Goal: Check status: Check status

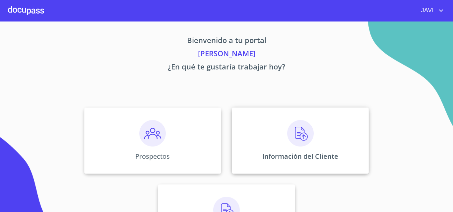
click at [298, 138] on img at bounding box center [300, 133] width 27 height 27
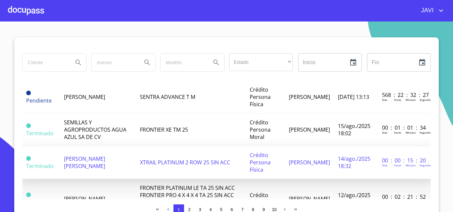
scroll to position [33, 0]
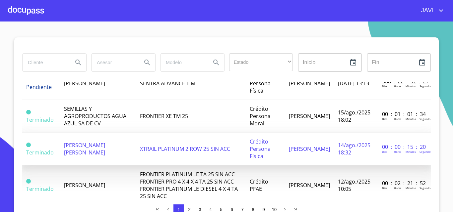
click at [100, 144] on span "[PERSON_NAME] [PERSON_NAME]" at bounding box center [84, 149] width 41 height 15
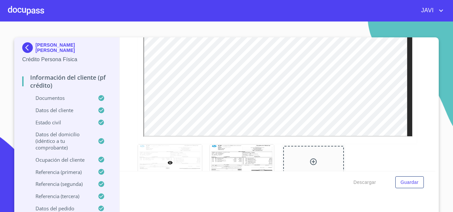
scroll to position [1127, 0]
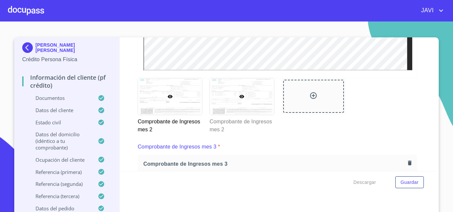
click at [239, 99] on icon at bounding box center [241, 96] width 5 height 5
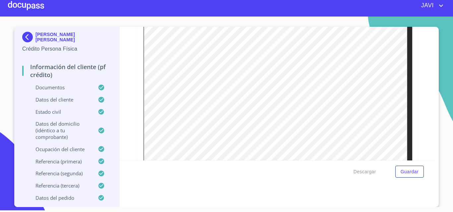
scroll to position [1017, 0]
drag, startPoint x: 129, startPoint y: 55, endPoint x: 141, endPoint y: 55, distance: 11.3
click at [129, 55] on div "Información del cliente (PF crédito) Documentos Documento de identificación   *…" at bounding box center [278, 94] width 316 height 134
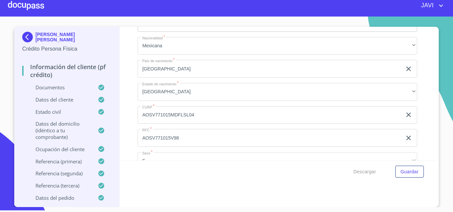
scroll to position [2045, 0]
